Goal: Obtain resource: Download file/media

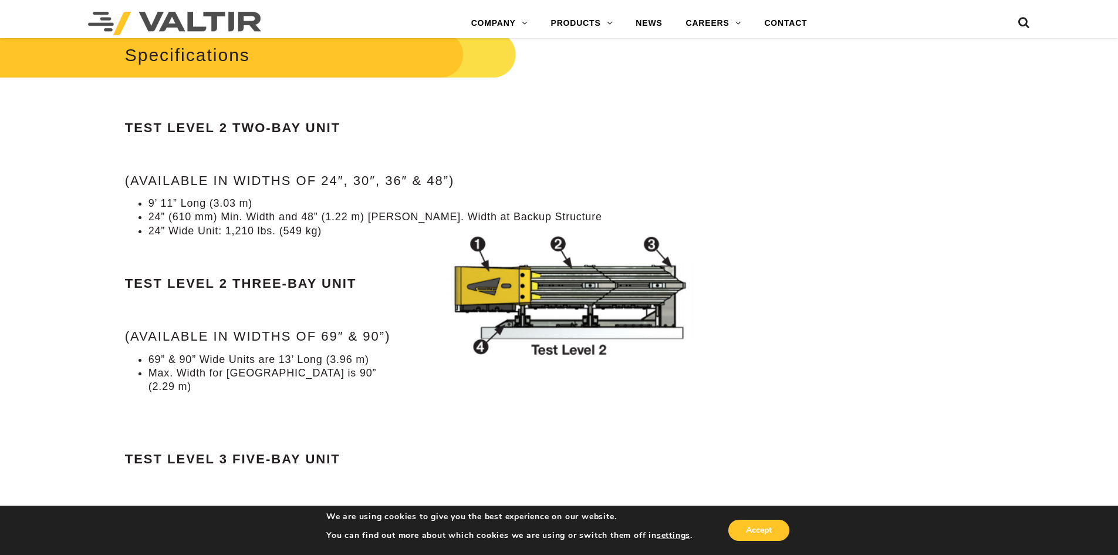
scroll to position [1272, 0]
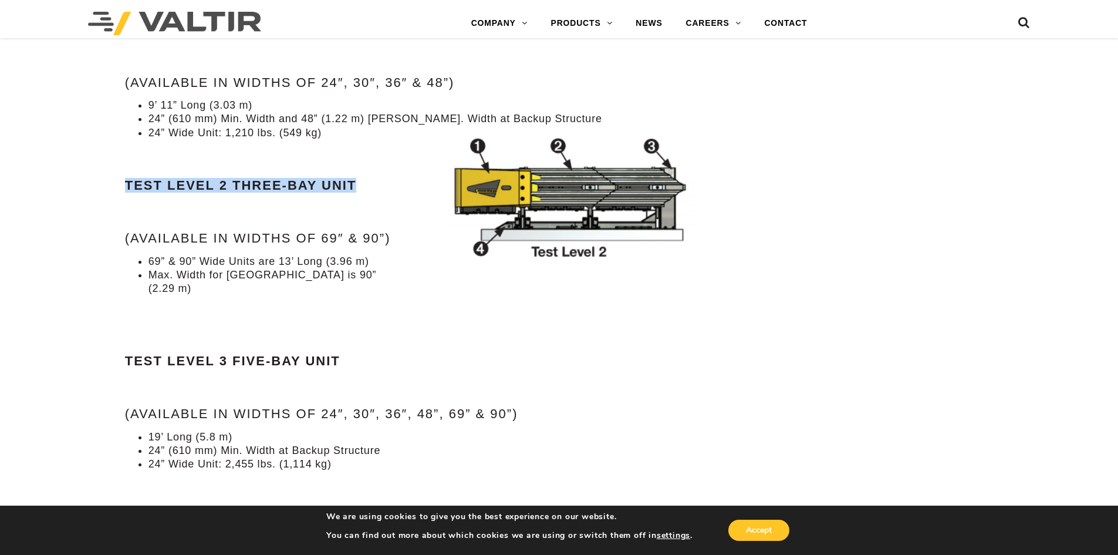
drag, startPoint x: 118, startPoint y: 184, endPoint x: 366, endPoint y: 180, distance: 248.3
click at [366, 180] on div "**********" at bounding box center [419, 124] width 652 height 2558
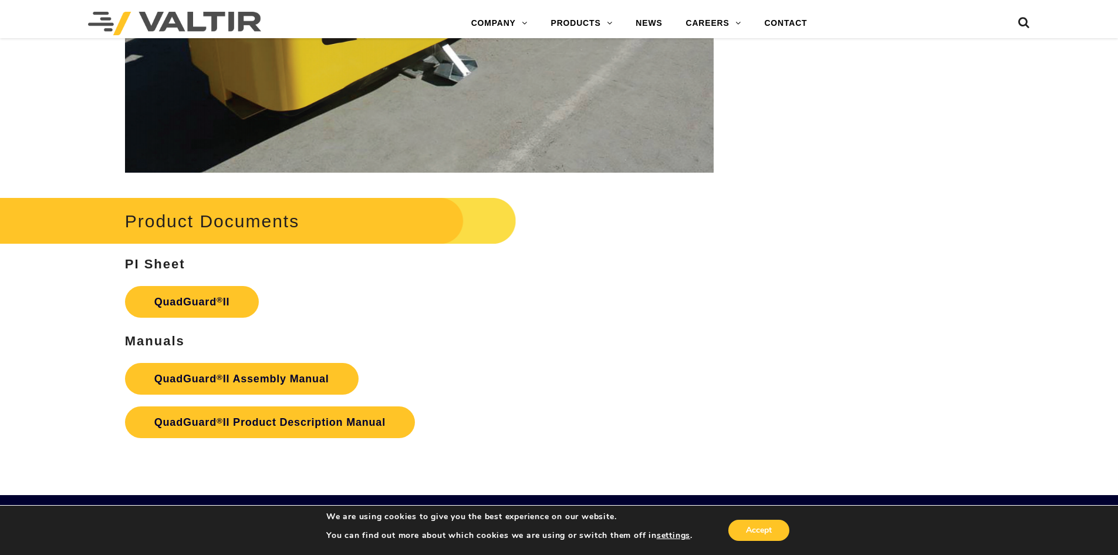
scroll to position [2250, 0]
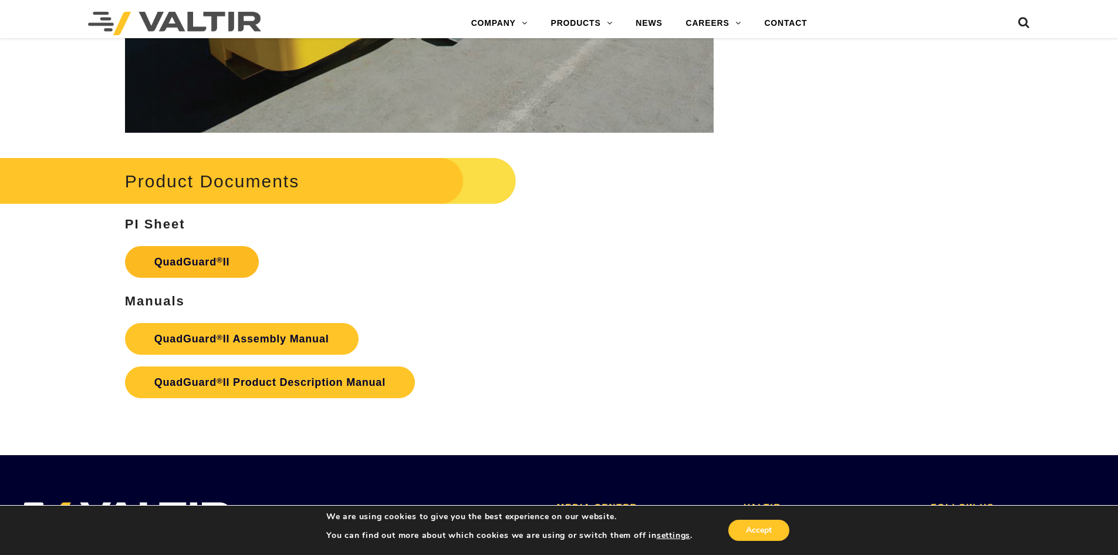
click at [195, 255] on link "QuadGuard ® II" at bounding box center [192, 262] width 134 height 32
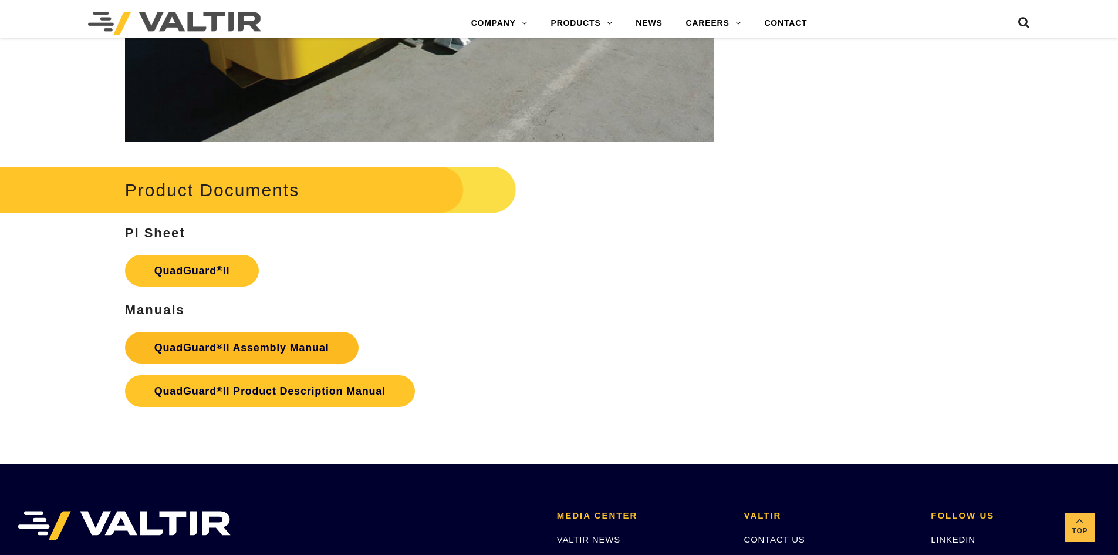
scroll to position [2250, 0]
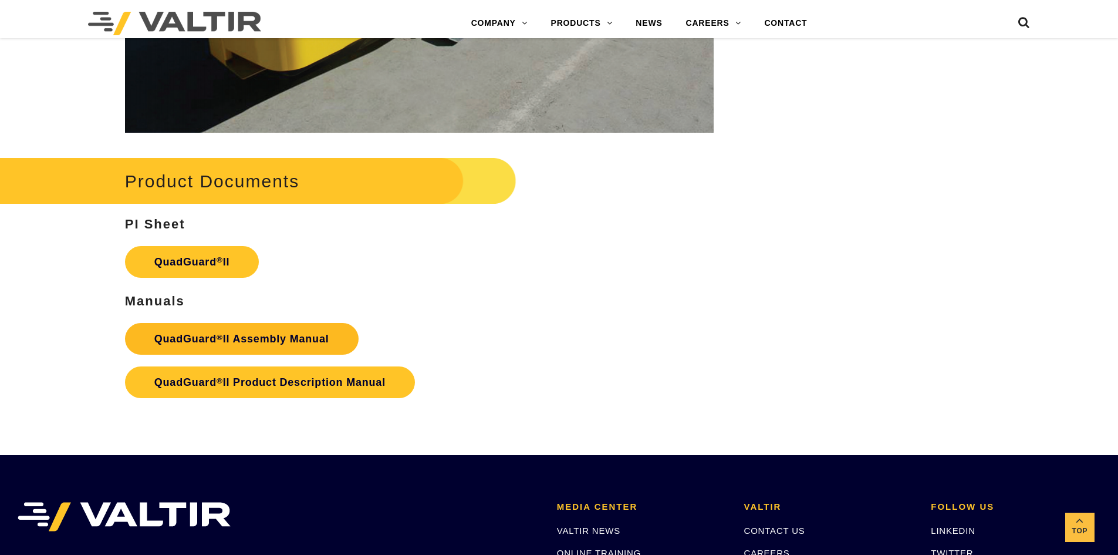
click at [241, 331] on link "QuadGuard ® II Assembly Manual" at bounding box center [242, 339] width 234 height 32
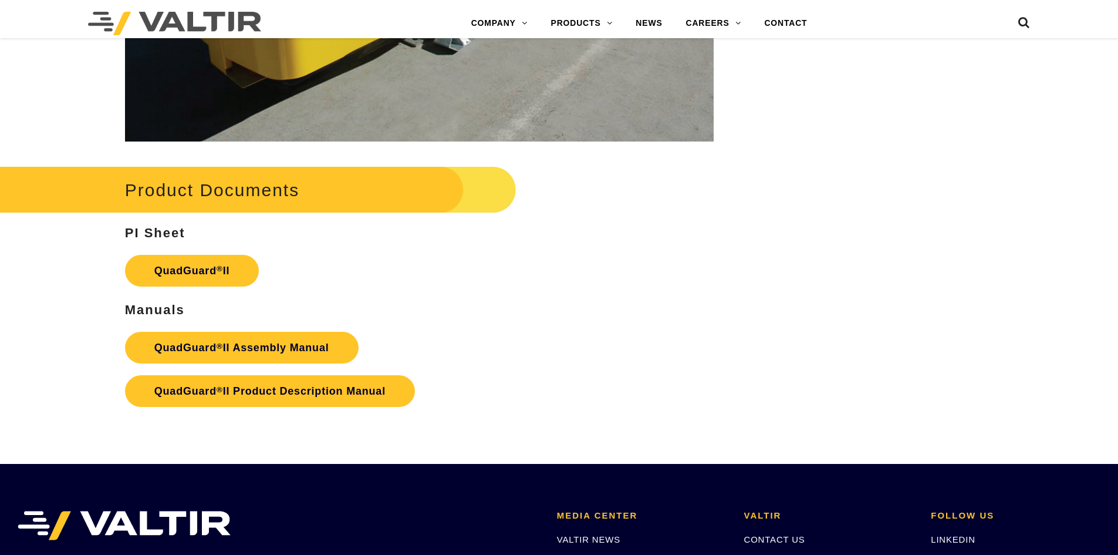
scroll to position [2250, 0]
